Goal: Manage account settings

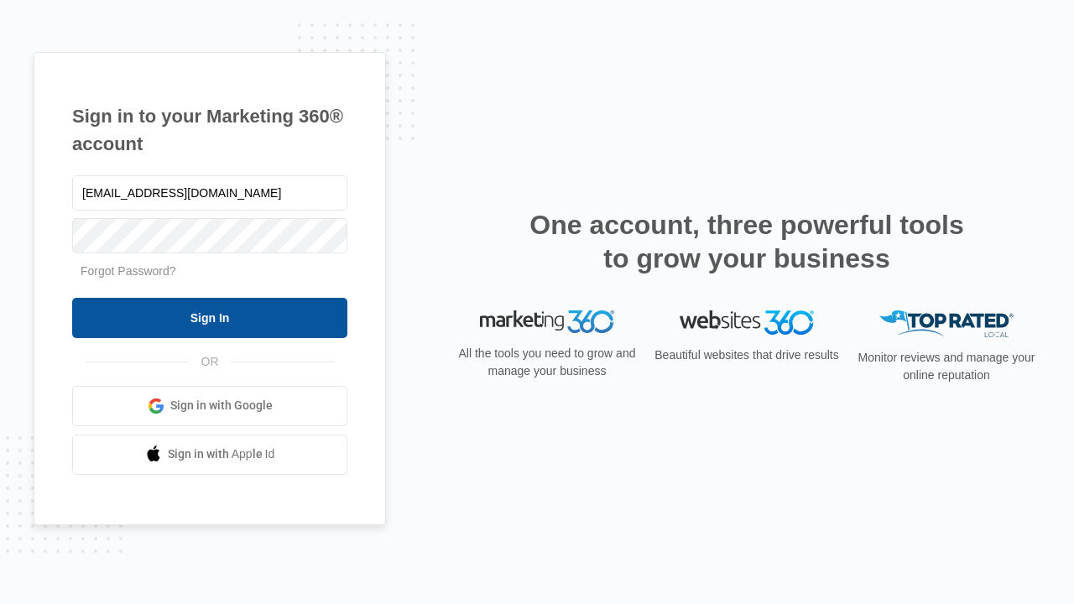
click at [210, 317] on input "Sign In" at bounding box center [209, 318] width 275 height 40
